Goal: Task Accomplishment & Management: Use online tool/utility

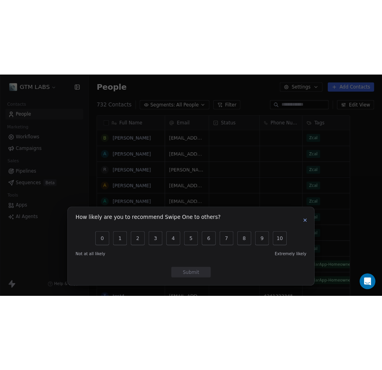
scroll to position [319, 321]
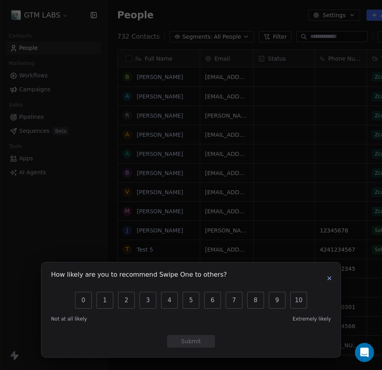
click at [333, 268] on button "button" at bounding box center [330, 279] width 10 height 10
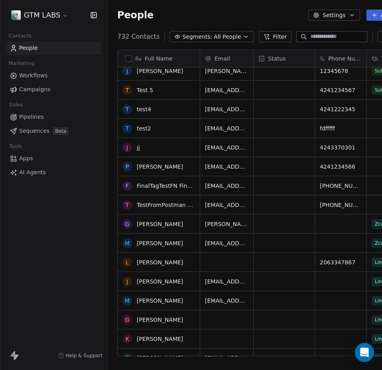
scroll to position [160, 0]
click at [28, 91] on span "Campaigns" at bounding box center [34, 89] width 31 height 8
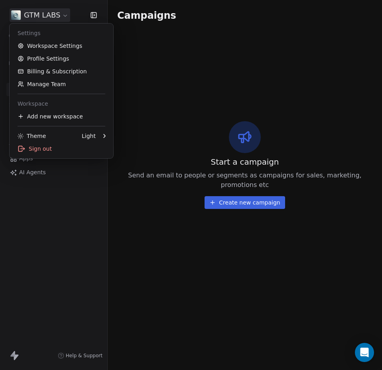
click at [60, 16] on html "**********" at bounding box center [191, 185] width 382 height 370
click at [57, 114] on div "Add new workspace" at bounding box center [61, 116] width 97 height 13
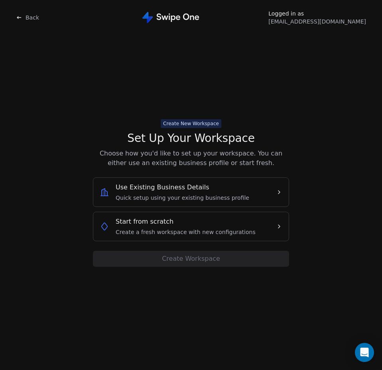
click at [193, 224] on div "Start from scratch Create a fresh workspace with new configurations" at bounding box center [186, 226] width 140 height 19
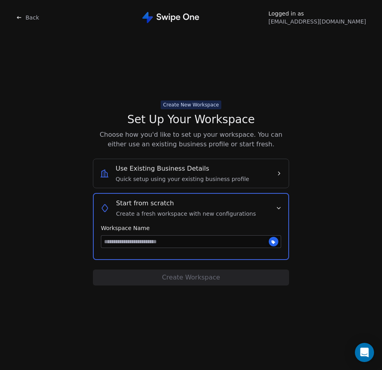
click at [136, 244] on input at bounding box center [190, 242] width 179 height 12
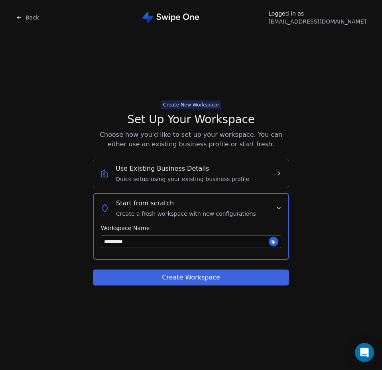
click at [105, 239] on input "*********" at bounding box center [190, 242] width 179 height 12
type input "**********"
click at [155, 268] on button "Create Workspace" at bounding box center [191, 278] width 196 height 16
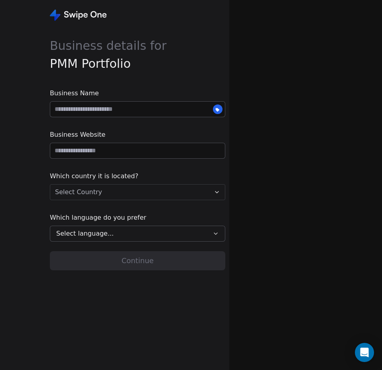
click at [102, 109] on input at bounding box center [137, 109] width 175 height 15
type input "**********"
click at [101, 154] on input "url" at bounding box center [137, 150] width 175 height 15
type input "**********"
click at [106, 195] on html "**********" at bounding box center [191, 185] width 382 height 370
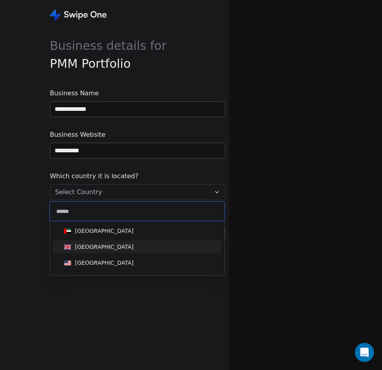
type input "******"
click at [109, 261] on div "[GEOGRAPHIC_DATA]" at bounding box center [104, 263] width 59 height 8
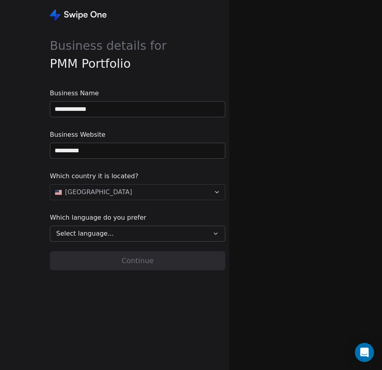
click at [92, 234] on span "Select language..." at bounding box center [84, 234] width 57 height 10
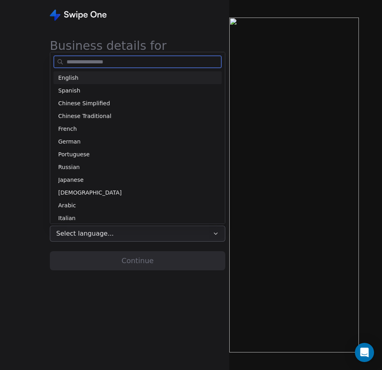
click at [91, 82] on div "English" at bounding box center [137, 78] width 159 height 8
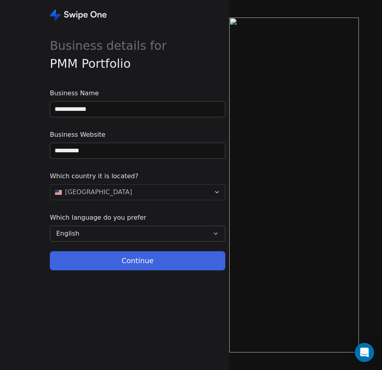
click at [144, 264] on button "Continue" at bounding box center [137, 260] width 175 height 19
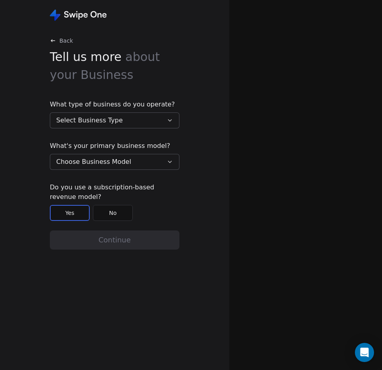
click at [85, 125] on button "Select Business Type" at bounding box center [115, 120] width 130 height 16
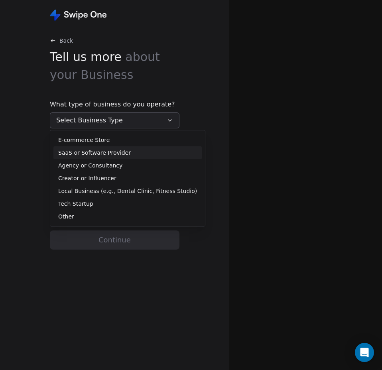
click at [101, 156] on span "SaaS or Software Provider" at bounding box center [94, 153] width 73 height 8
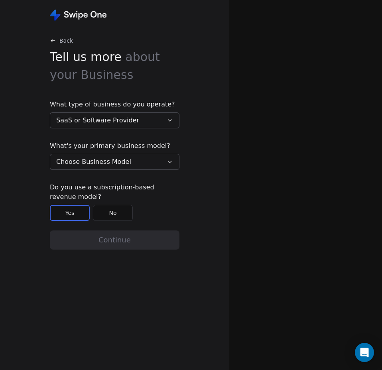
click at [106, 164] on span "Choose Business Model" at bounding box center [93, 162] width 75 height 10
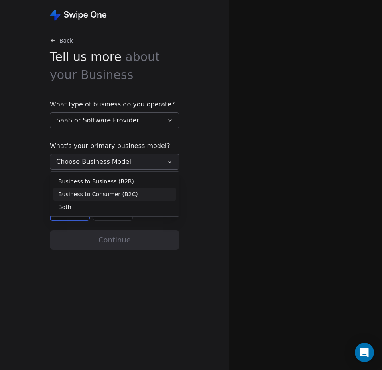
click at [129, 193] on span "Business to Consumer (B2C)" at bounding box center [98, 194] width 80 height 8
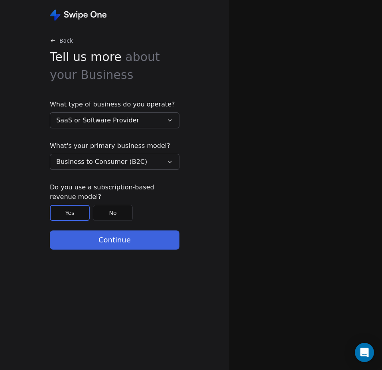
click at [73, 214] on button "Yes" at bounding box center [70, 213] width 40 height 16
click at [102, 239] on button "Continue" at bounding box center [115, 240] width 130 height 19
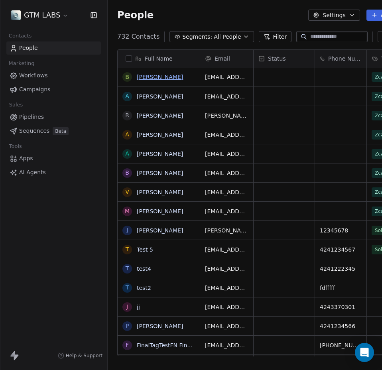
scroll to position [319, 321]
click at [63, 14] on html "GTM LABS Contacts People Marketing Workflows Campaigns Sales Pipelines Sequence…" at bounding box center [191, 185] width 382 height 370
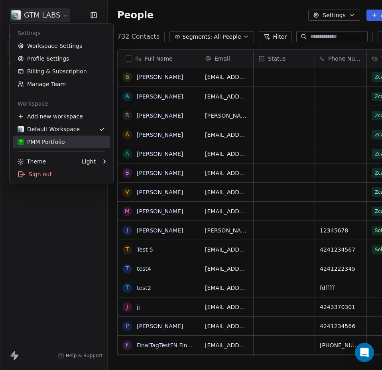
click at [49, 144] on div "P PMM Portfolio" at bounding box center [41, 142] width 47 height 8
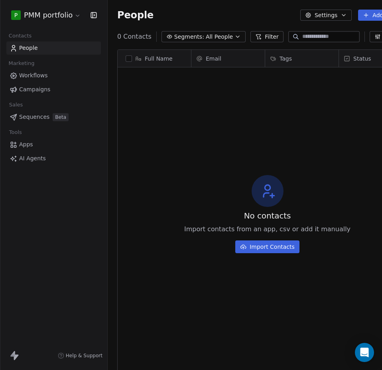
scroll to position [319, 313]
click at [341, 13] on button "Settings" at bounding box center [325, 15] width 51 height 11
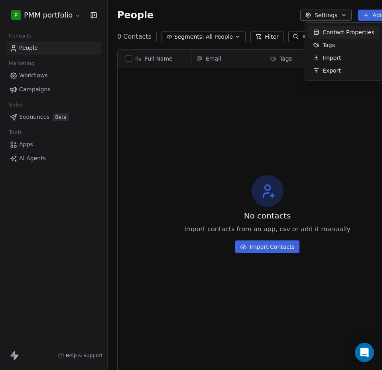
click at [67, 17] on html "**********" at bounding box center [191, 185] width 382 height 370
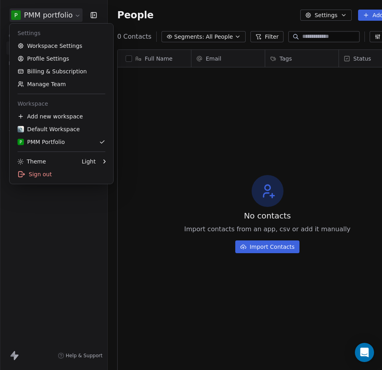
click at [81, 14] on html "**********" at bounding box center [191, 185] width 382 height 370
click at [59, 47] on link "Workspace Settings" at bounding box center [61, 45] width 97 height 13
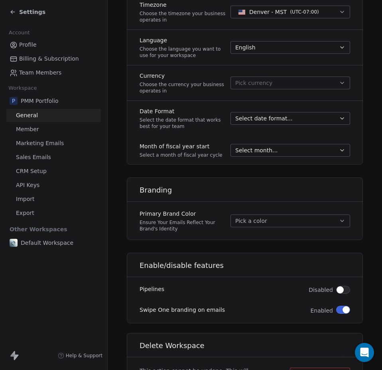
scroll to position [413, 0]
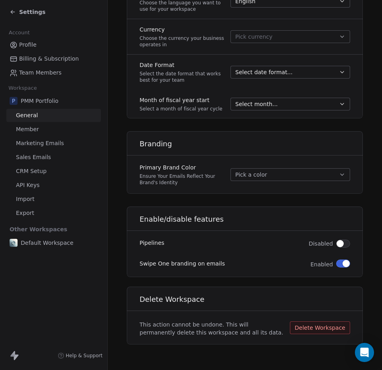
click at [337, 245] on span "button" at bounding box center [340, 243] width 7 height 7
click at [336, 264] on button "button" at bounding box center [343, 264] width 14 height 8
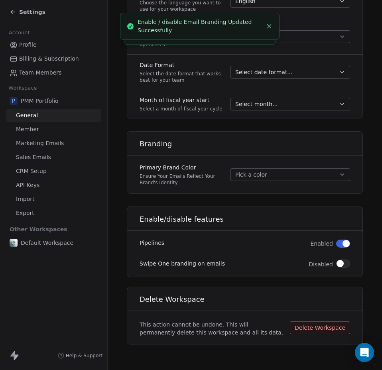
click at [39, 127] on link "Member" at bounding box center [53, 129] width 95 height 13
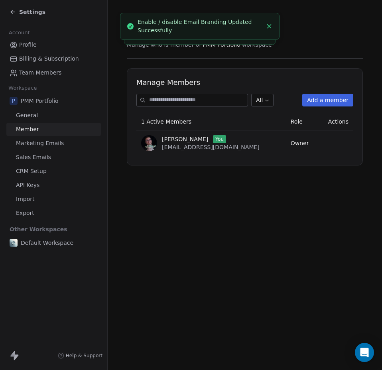
click at [46, 144] on span "Marketing Emails" at bounding box center [40, 143] width 48 height 8
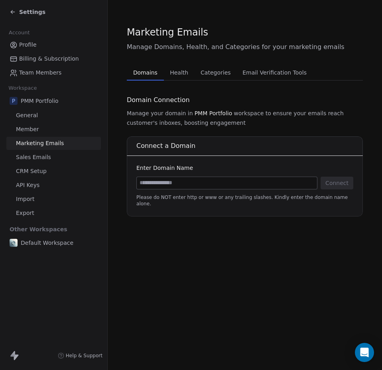
click at [43, 163] on link "Sales Emails" at bounding box center [53, 157] width 95 height 13
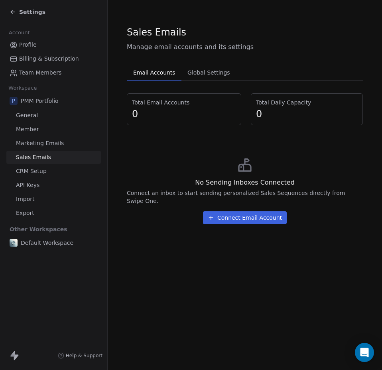
click at [42, 173] on span "CRM Setup" at bounding box center [31, 171] width 31 height 8
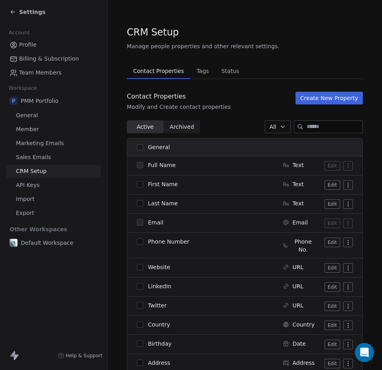
click at [40, 187] on link "API Keys" at bounding box center [53, 185] width 95 height 13
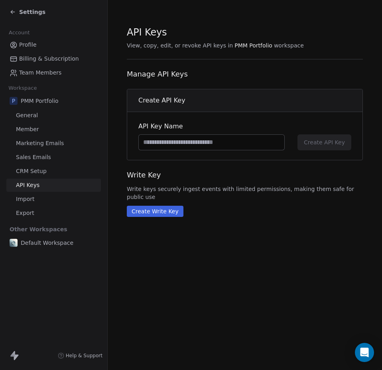
click at [159, 144] on input at bounding box center [212, 142] width 146 height 15
type input "*"
type input "**********"
click at [317, 144] on span "Create API Key" at bounding box center [324, 142] width 41 height 8
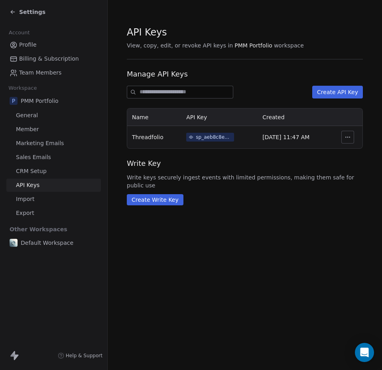
click at [203, 138] on div "sp_aeb8c8e7bb704e268b2f128b6356f43c" at bounding box center [214, 137] width 36 height 7
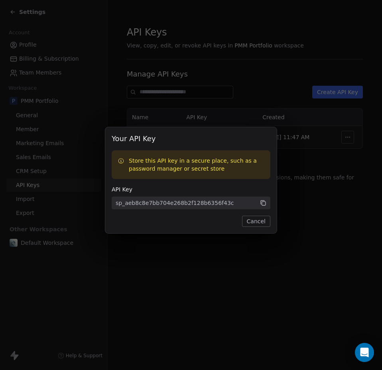
click at [267, 205] on span "sp_aeb8c8e7bb704e268b2f128b6356f43c" at bounding box center [191, 203] width 159 height 13
click at [261, 203] on icon at bounding box center [262, 203] width 4 height 4
click at [252, 224] on button "Cancel" at bounding box center [256, 221] width 28 height 11
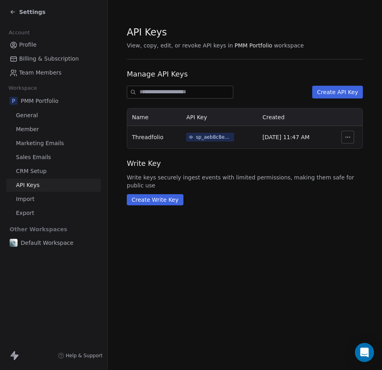
click at [213, 136] on div "sp_aeb8c8e7bb704e268b2f128b6356f43c" at bounding box center [214, 137] width 36 height 7
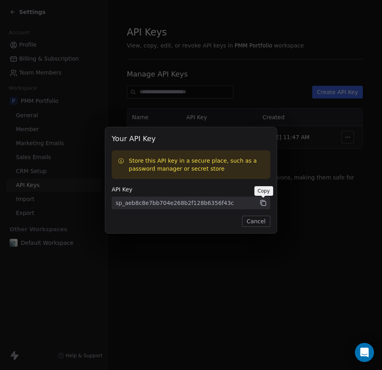
click at [264, 203] on icon at bounding box center [263, 202] width 7 height 7
click at [260, 224] on button "Cancel" at bounding box center [256, 221] width 28 height 11
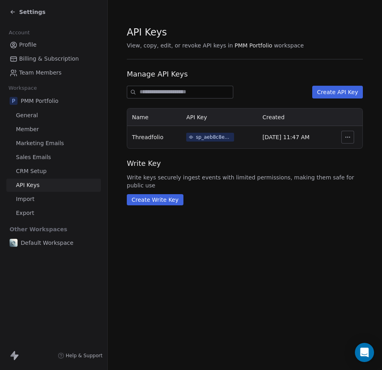
click at [226, 138] on div "sp_aeb8c8e7bb704e268b2f128b6356f43c" at bounding box center [214, 137] width 36 height 7
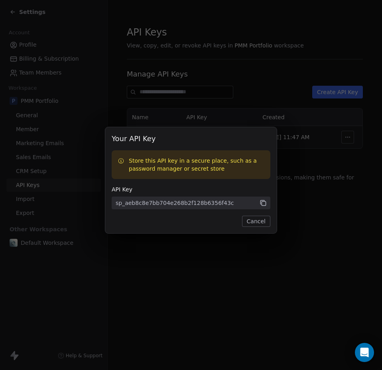
click at [264, 199] on icon at bounding box center [263, 202] width 7 height 7
click at [259, 221] on button "Cancel" at bounding box center [256, 221] width 28 height 11
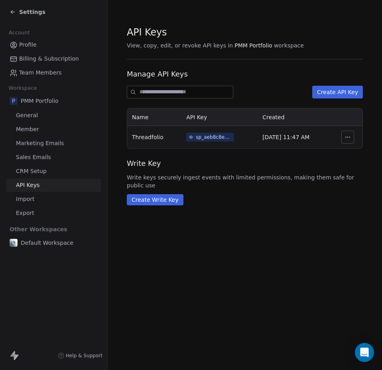
click at [344, 140] on button "button" at bounding box center [347, 137] width 13 height 13
click at [339, 154] on span "Revoke" at bounding box center [335, 155] width 20 height 8
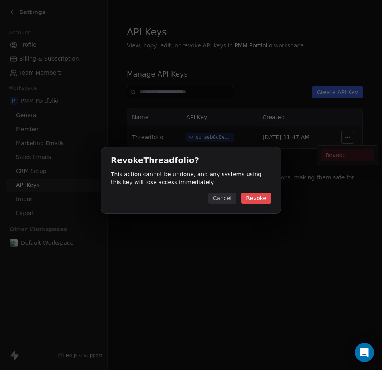
click at [254, 201] on button "Revoke" at bounding box center [256, 198] width 30 height 11
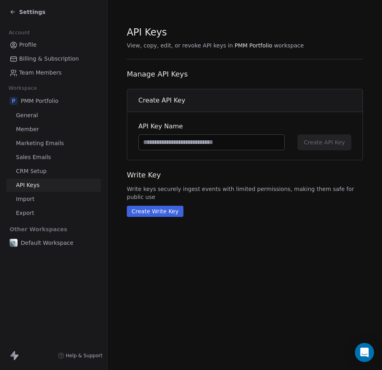
click at [252, 141] on input at bounding box center [212, 142] width 146 height 15
type input "**********"
click at [333, 149] on button "Create API Key" at bounding box center [325, 142] width 54 height 16
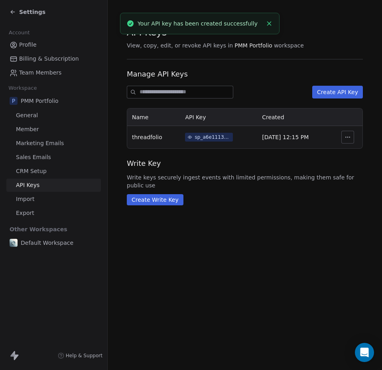
click at [211, 137] on div "sp_a6e111388d894837aa9fbfe0f3dc6c1b" at bounding box center [213, 137] width 36 height 7
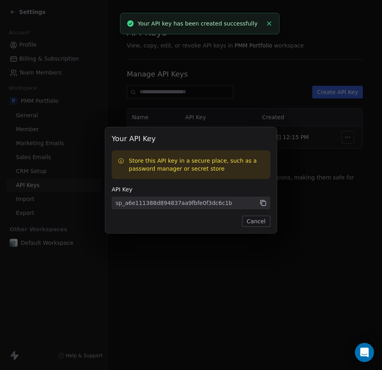
click at [261, 202] on icon at bounding box center [263, 202] width 7 height 7
click at [254, 223] on button "Cancel" at bounding box center [256, 221] width 28 height 11
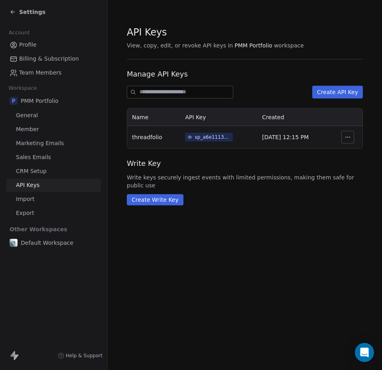
click at [39, 172] on span "CRM Setup" at bounding box center [31, 171] width 31 height 8
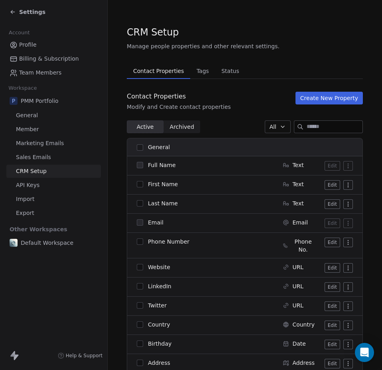
click at [35, 115] on span "General" at bounding box center [27, 115] width 22 height 8
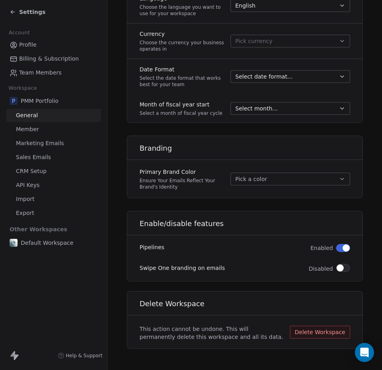
scroll to position [413, 0]
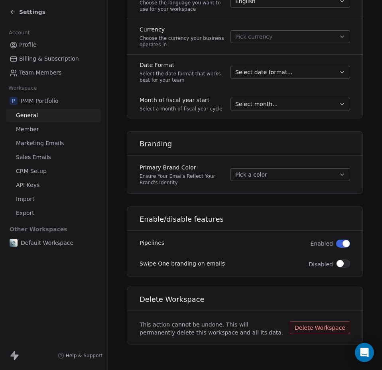
click at [37, 128] on span "Member" at bounding box center [27, 129] width 23 height 8
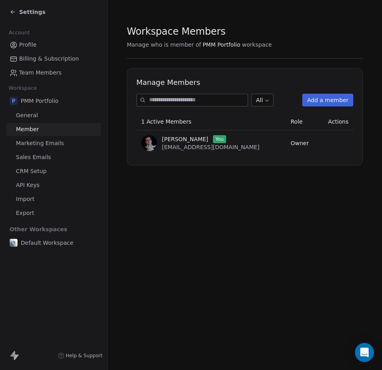
click at [56, 144] on span "Marketing Emails" at bounding box center [40, 143] width 48 height 8
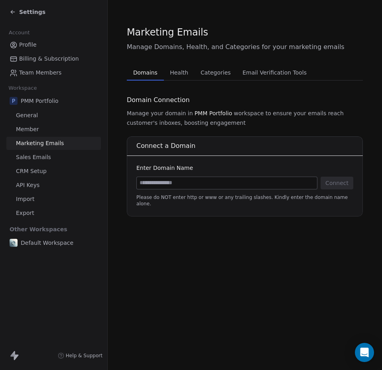
click at [42, 132] on link "Member" at bounding box center [53, 129] width 95 height 13
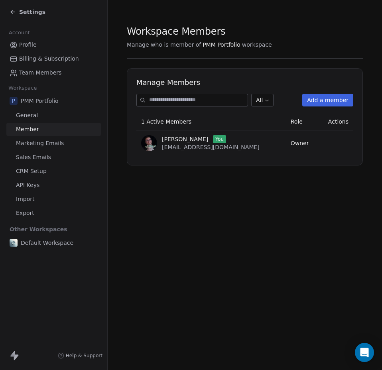
click at [41, 146] on span "Marketing Emails" at bounding box center [40, 143] width 48 height 8
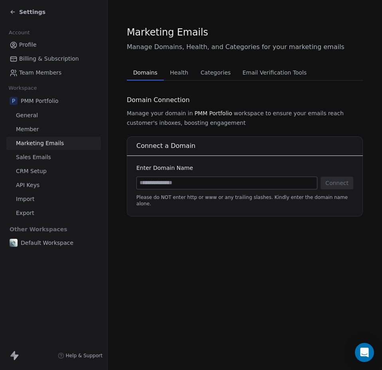
click at [212, 110] on span "PMM Portfolio" at bounding box center [214, 113] width 38 height 8
click at [30, 211] on span "Export" at bounding box center [25, 213] width 18 height 8
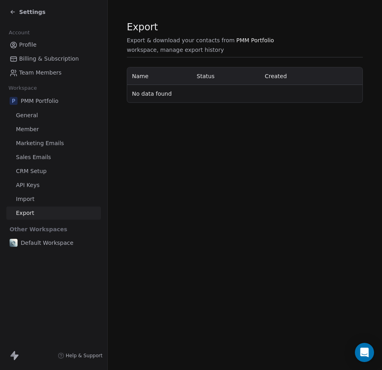
click at [30, 201] on span "Import" at bounding box center [25, 199] width 18 height 8
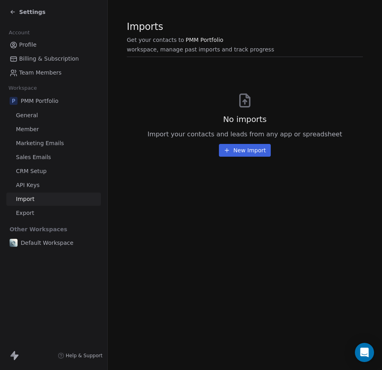
click at [33, 187] on span "API Keys" at bounding box center [28, 185] width 24 height 8
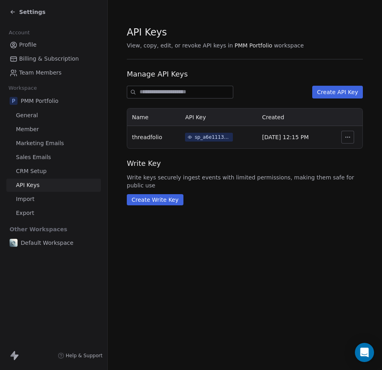
click at [35, 170] on span "CRM Setup" at bounding box center [31, 171] width 31 height 8
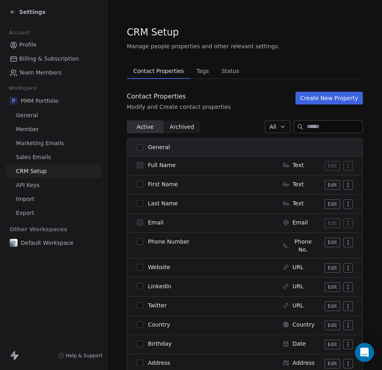
click at [16, 160] on span "Sales Emails" at bounding box center [33, 157] width 35 height 8
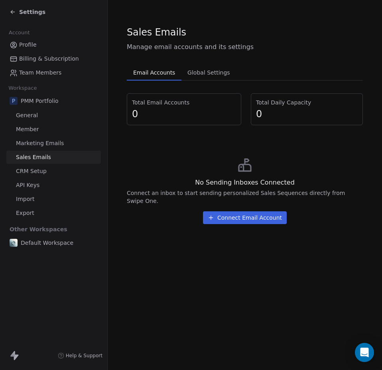
click at [257, 211] on button "Connect Email Account" at bounding box center [245, 217] width 84 height 13
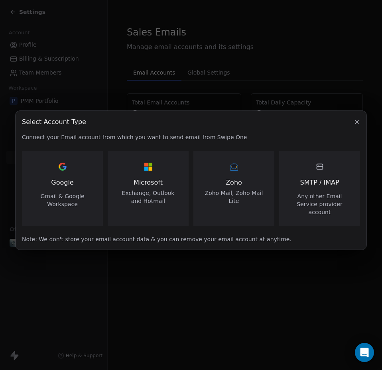
click at [75, 183] on div "Google Gmail & Google Workspace" at bounding box center [63, 184] width 62 height 48
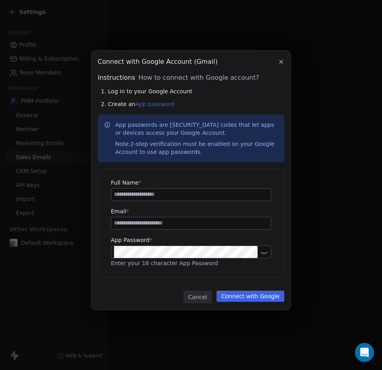
click at [154, 195] on input at bounding box center [191, 195] width 160 height 12
click at [0, 370] on nordpass-autofill-portal at bounding box center [0, 370] width 0 height 0
type input "**********"
click at [187, 223] on input "**********" at bounding box center [191, 223] width 160 height 12
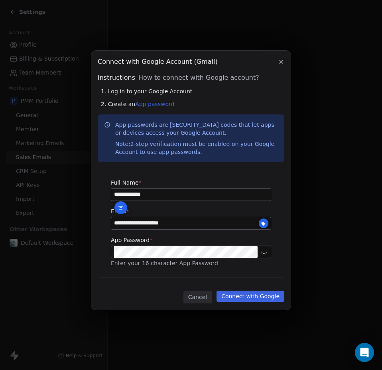
drag, startPoint x: 195, startPoint y: 226, endPoint x: 133, endPoint y: 225, distance: 62.2
click at [133, 225] on input "**********" at bounding box center [191, 223] width 160 height 12
type input "**********"
click at [152, 106] on link "App password" at bounding box center [154, 104] width 39 height 6
click at [114, 248] on nordpass-icon at bounding box center [114, 252] width 0 height 12
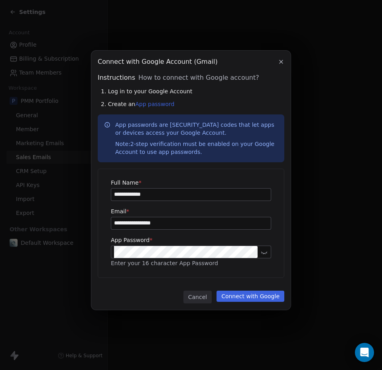
click at [264, 275] on div "**********" at bounding box center [191, 223] width 186 height 108
click at [262, 298] on button "Connect with Google" at bounding box center [251, 296] width 68 height 11
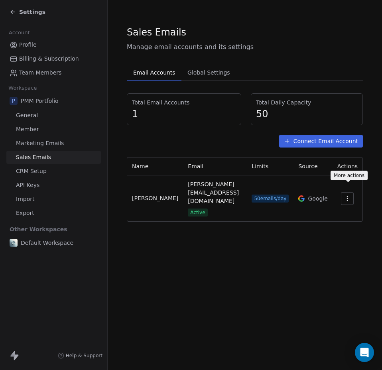
click at [348, 200] on icon "button" at bounding box center [347, 200] width 0 height 0
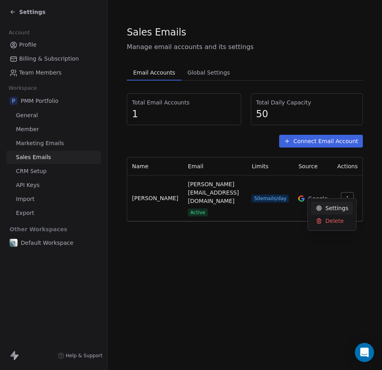
click at [336, 207] on span "Settings" at bounding box center [336, 208] width 23 height 8
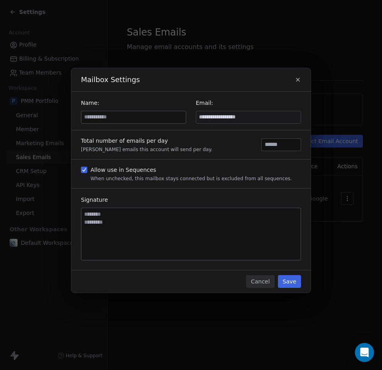
click at [259, 278] on button "Cancel" at bounding box center [260, 281] width 28 height 13
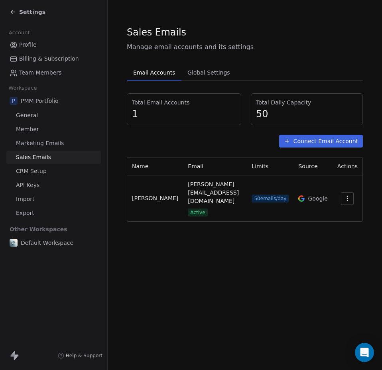
click at [29, 14] on span "Settings" at bounding box center [32, 12] width 26 height 8
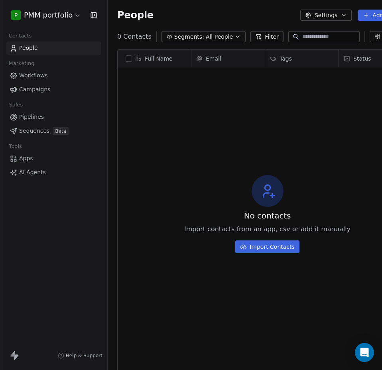
scroll to position [319, 313]
click at [39, 76] on span "Workflows" at bounding box center [33, 75] width 29 height 8
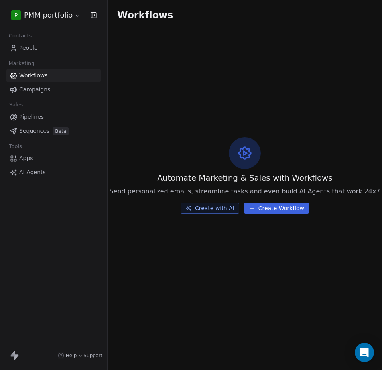
click at [257, 211] on button "Create Workflow" at bounding box center [276, 208] width 65 height 11
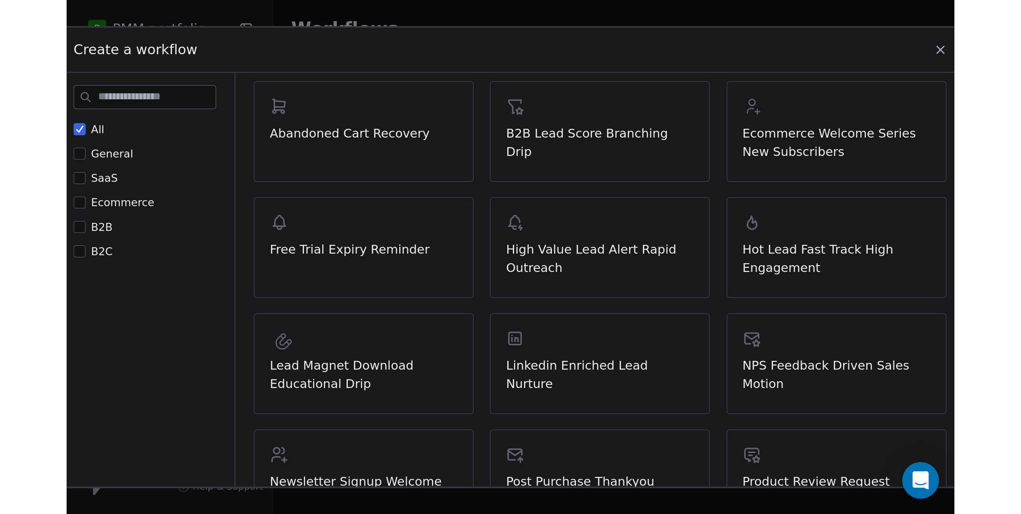
scroll to position [84, 0]
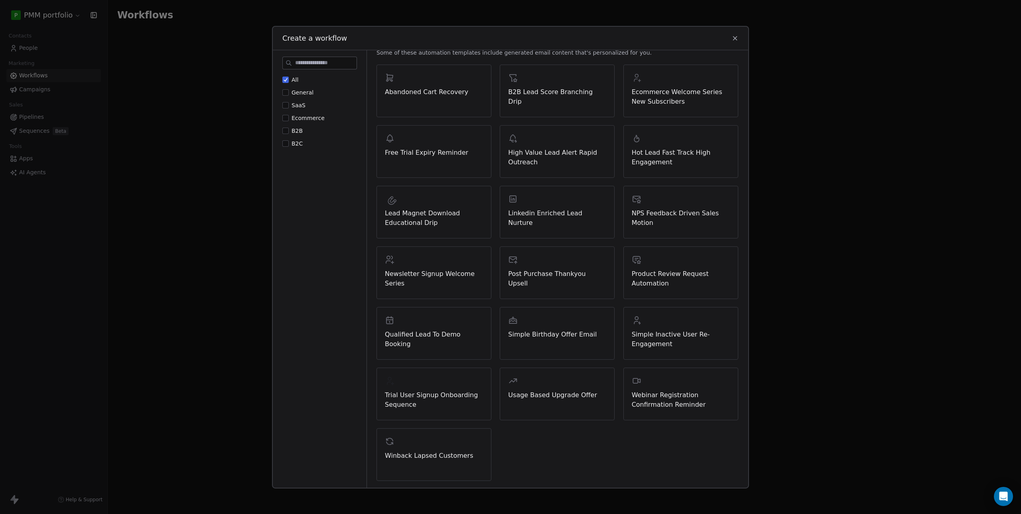
click at [300, 106] on span "SaaS" at bounding box center [299, 105] width 14 height 6
click at [289, 106] on button "SaaS" at bounding box center [285, 105] width 6 height 8
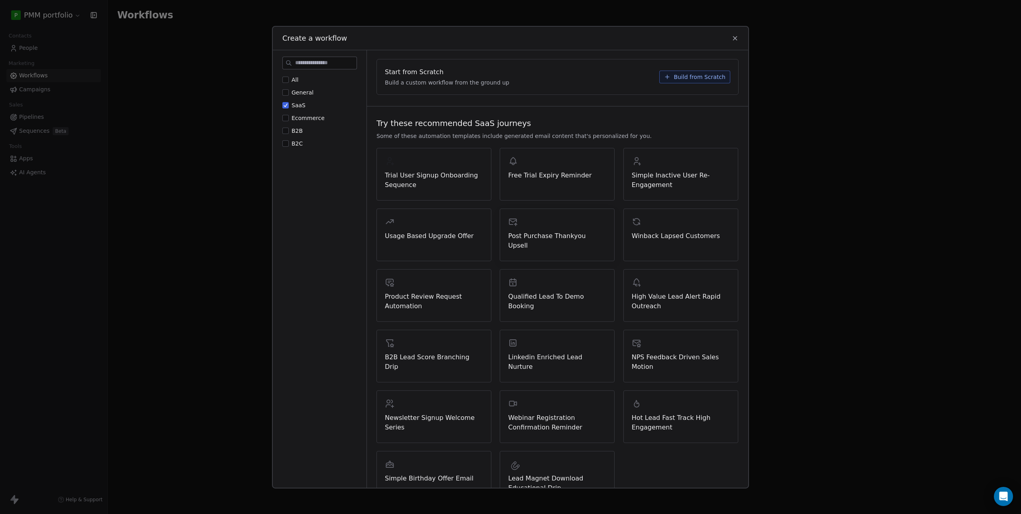
scroll to position [0, 0]
click at [382, 40] on icon at bounding box center [734, 37] width 7 height 7
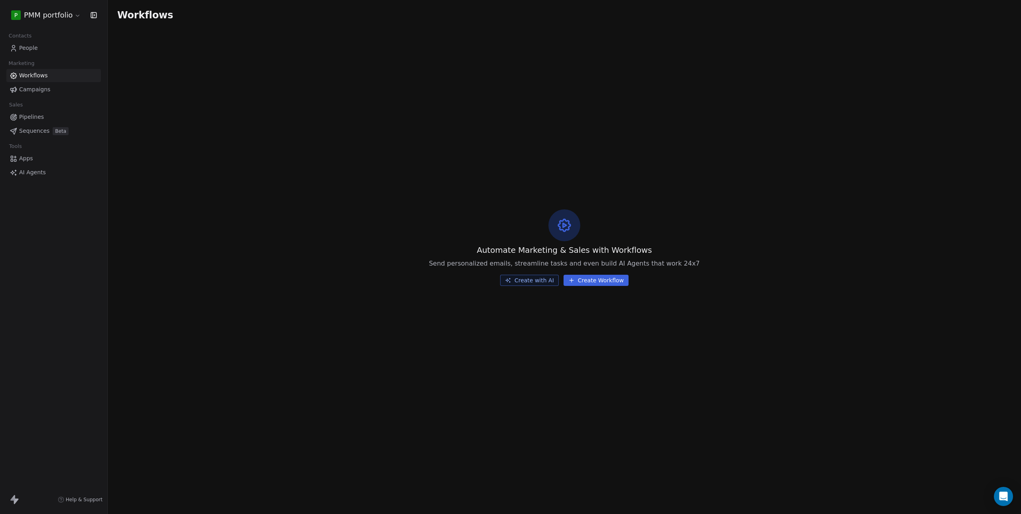
click at [382, 276] on button "Create with AI" at bounding box center [529, 280] width 59 height 11
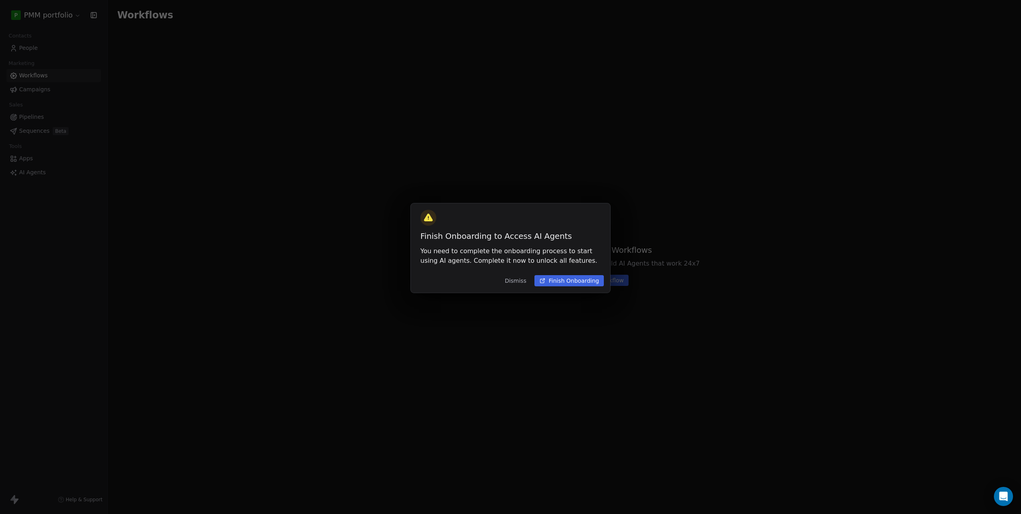
click at [382, 282] on button "Dismiss" at bounding box center [515, 281] width 31 height 14
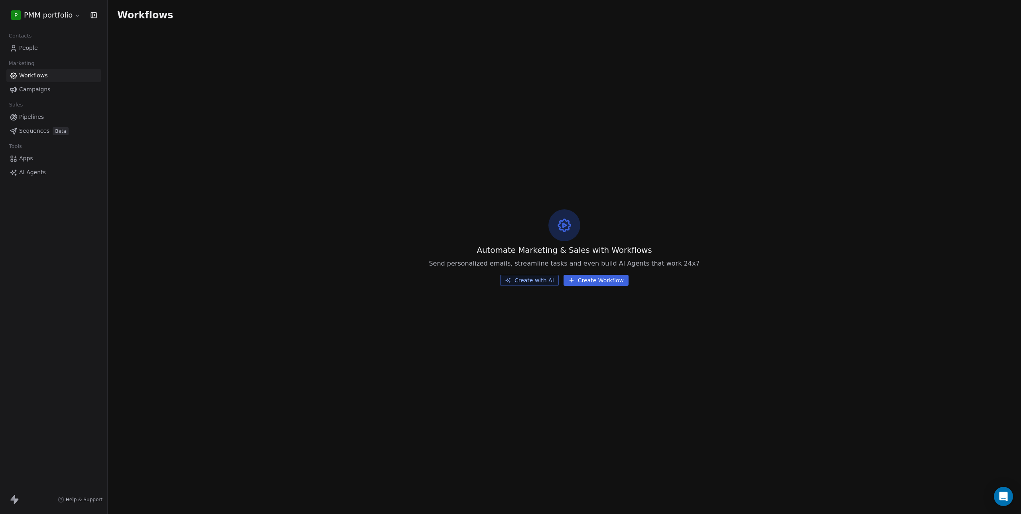
click at [382, 283] on button "Create Workflow" at bounding box center [596, 280] width 65 height 11
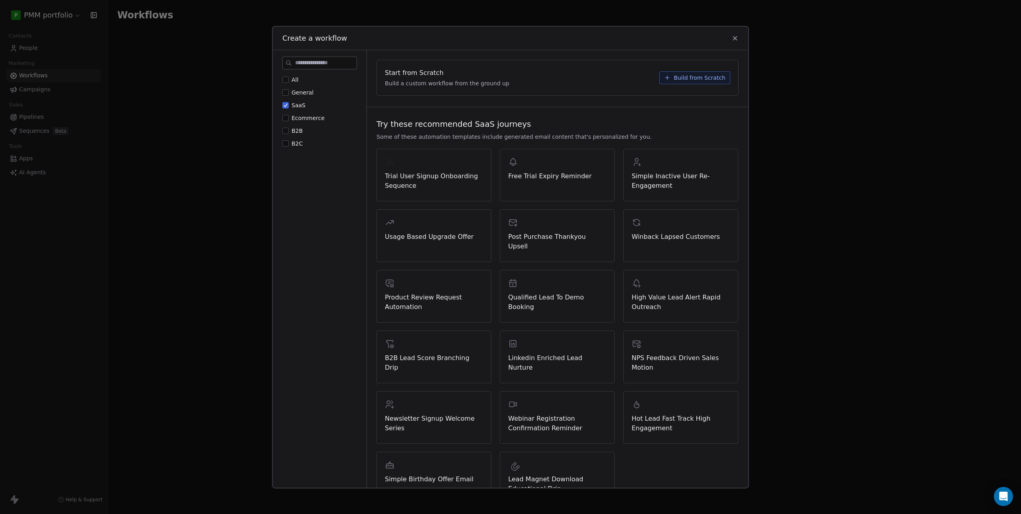
click at [382, 75] on span "Build from Scratch" at bounding box center [700, 77] width 52 height 8
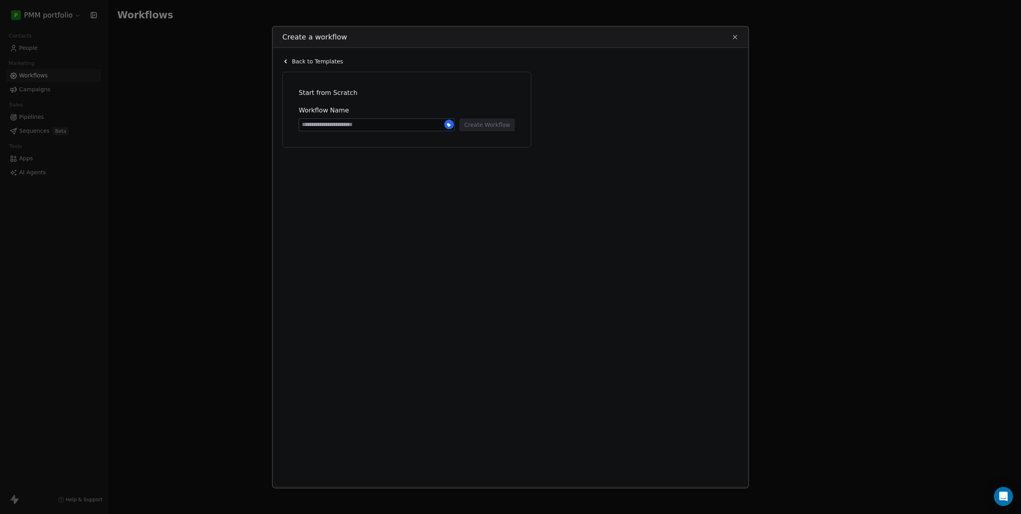
click at [376, 128] on input at bounding box center [376, 124] width 155 height 12
type input "**********"
click at [382, 124] on button "Create Workflow" at bounding box center [486, 124] width 55 height 13
